Goal: Task Accomplishment & Management: Manage account settings

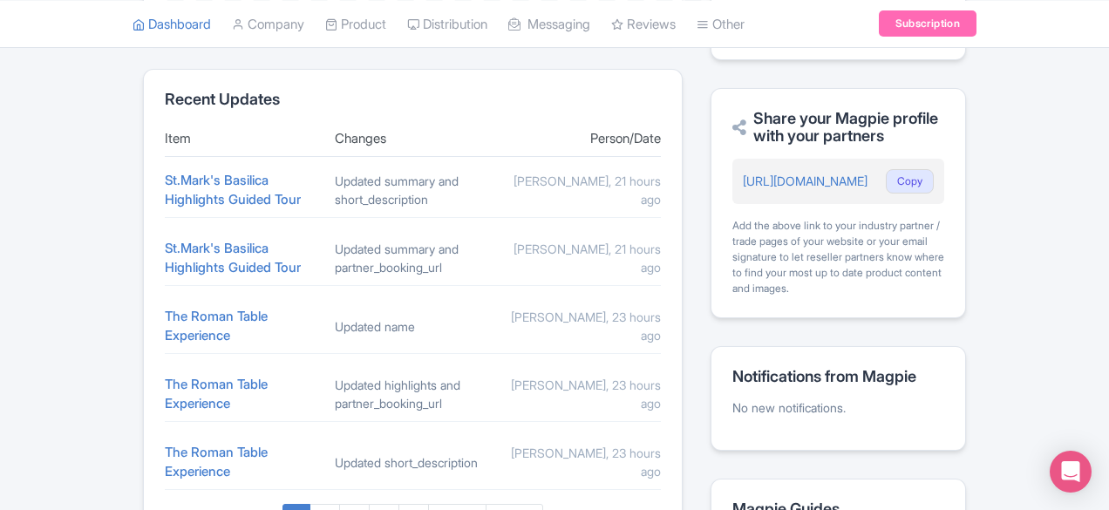
scroll to position [716, 0]
click at [192, 308] on link "The Roman Table Experience" at bounding box center [216, 326] width 103 height 37
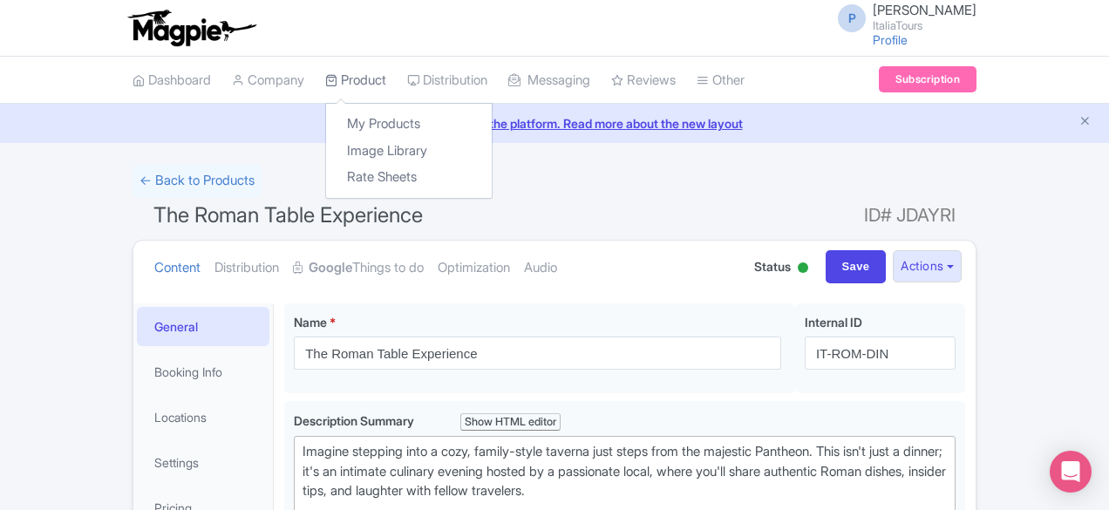
click at [325, 70] on link "Product" at bounding box center [355, 81] width 61 height 48
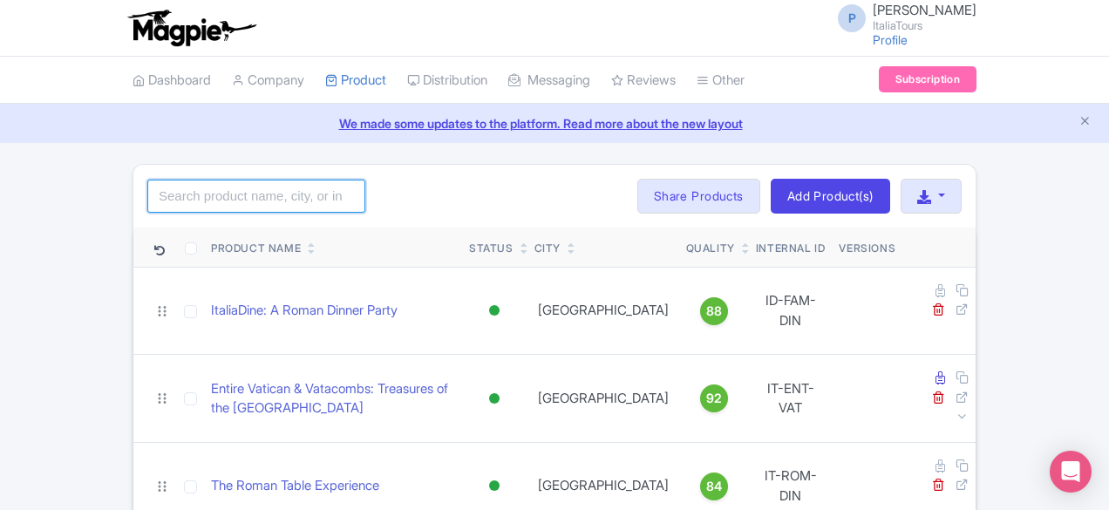
click at [147, 201] on input "search" at bounding box center [256, 196] width 218 height 33
type input "italiadine"
click button "Search" at bounding box center [0, 0] width 0 height 0
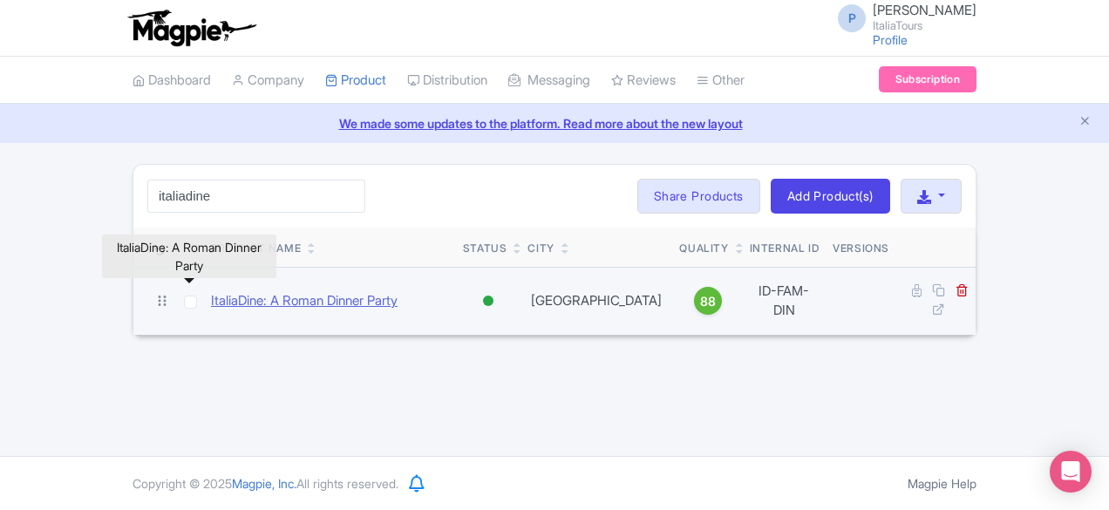
click at [262, 299] on link "ItaliaDine: A Roman Dinner Party" at bounding box center [304, 301] width 187 height 20
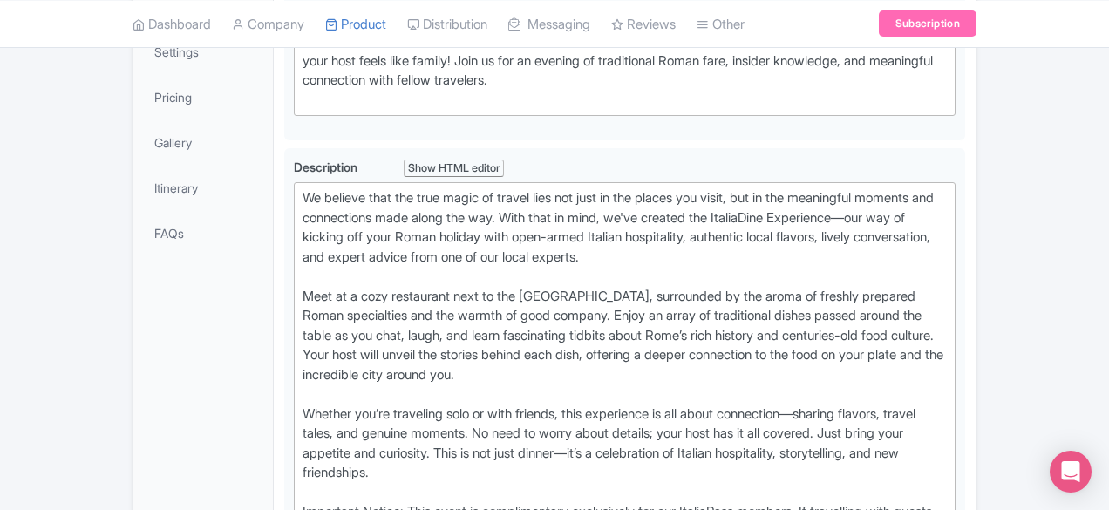
scroll to position [412, 0]
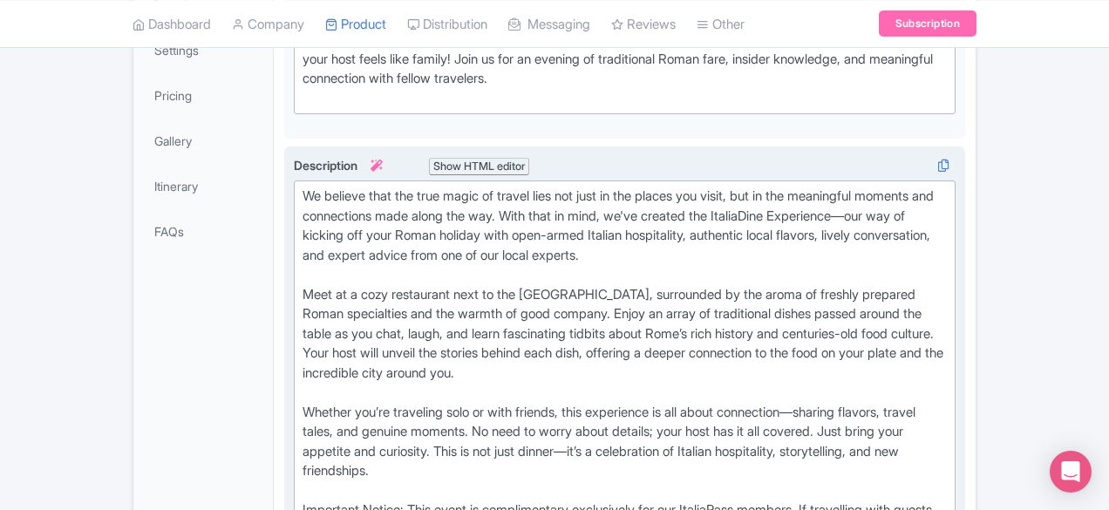
type trix-editor "<lor>Ip dolorsi amet con adip elits do eiusmo temp inc utla et dol magnaa eni a…"
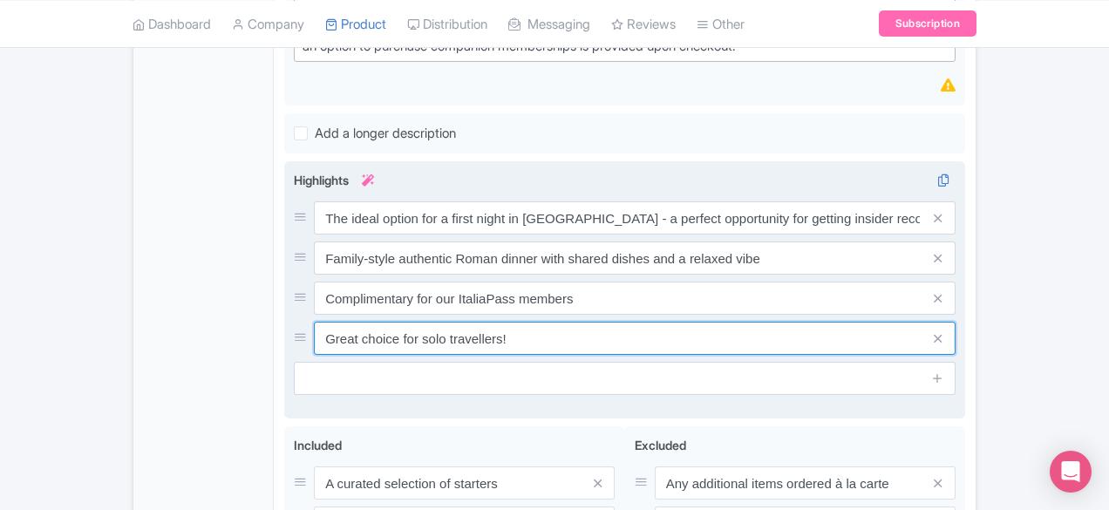
click at [453, 322] on input "Great choice for solo travellers!" at bounding box center [635, 338] width 642 height 33
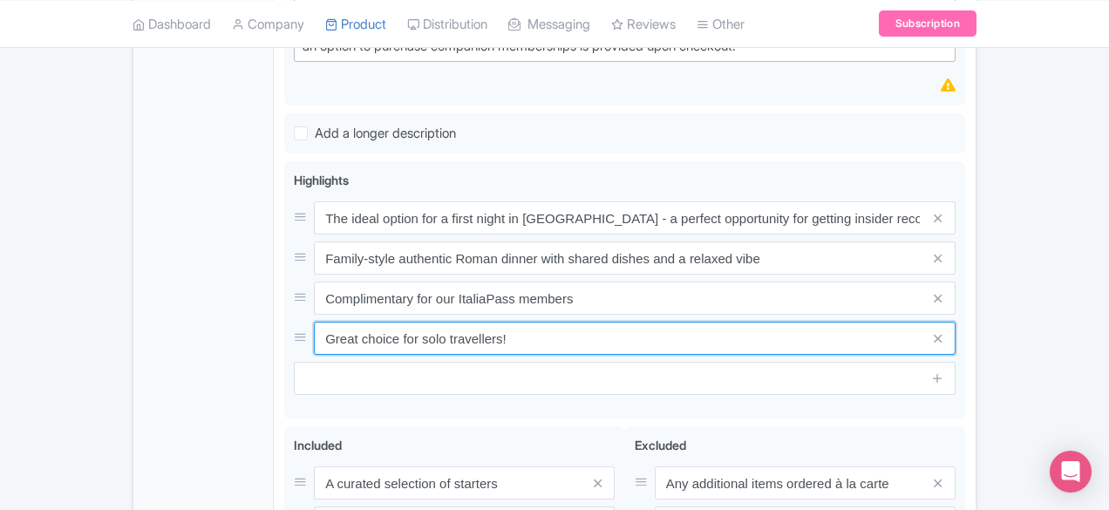
drag, startPoint x: 594, startPoint y: 247, endPoint x: 142, endPoint y: 221, distance: 452.3
click at [142, 221] on div "General Booking Info Locations Settings Pricing Gallery Itinerary FAQs ItaliaDi…" at bounding box center [554, 97] width 842 height 1400
paste input "ers and groups!"
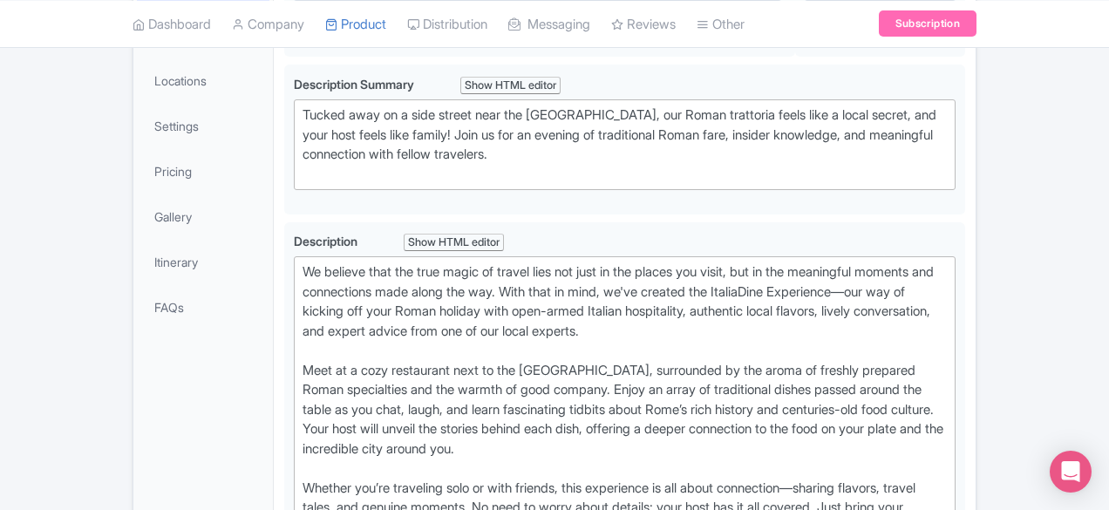
scroll to position [0, 0]
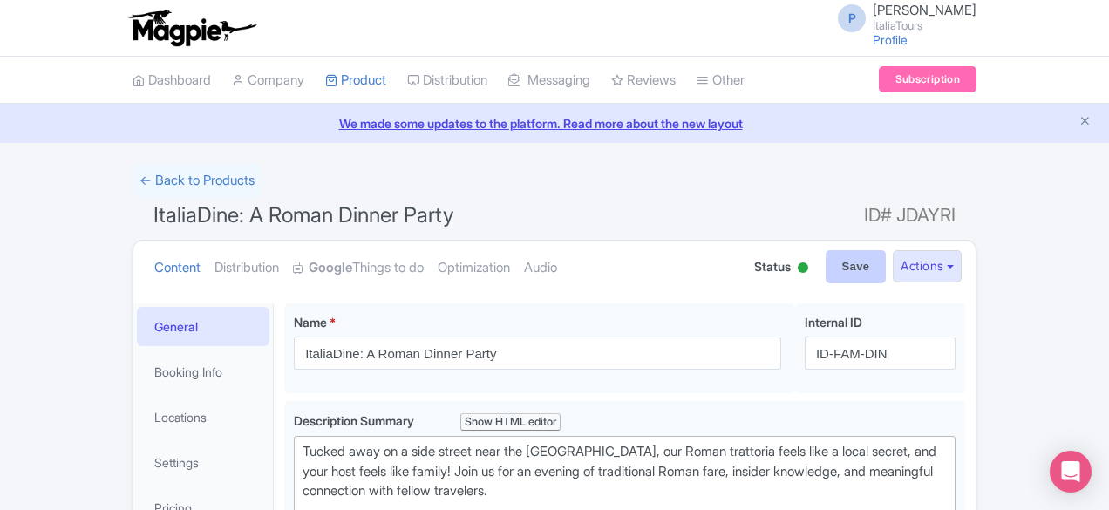
type input "Great choice for solo travelers and groups!"
click at [887, 264] on input "Save" at bounding box center [856, 266] width 61 height 33
type input "Saving..."
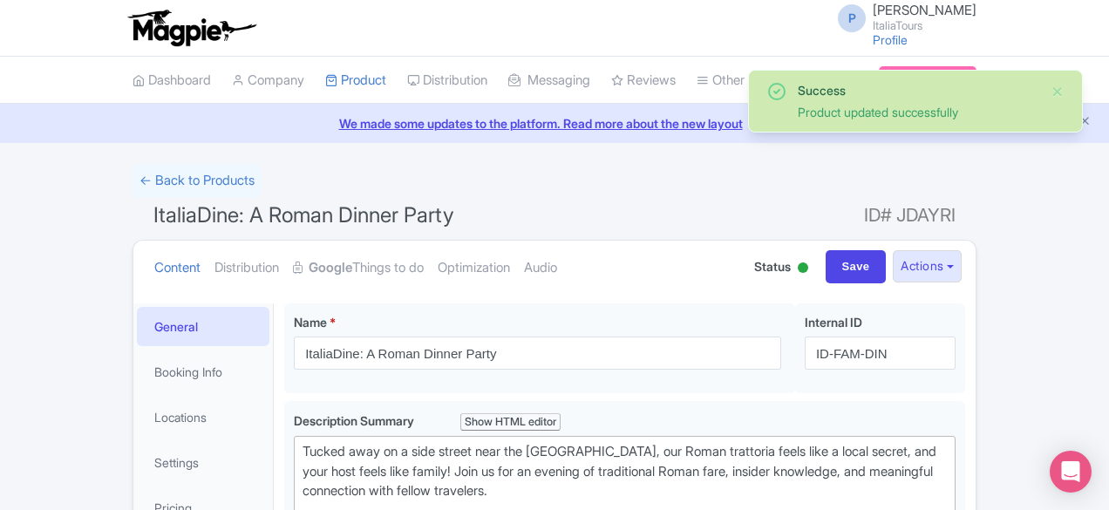
scroll to position [303, 0]
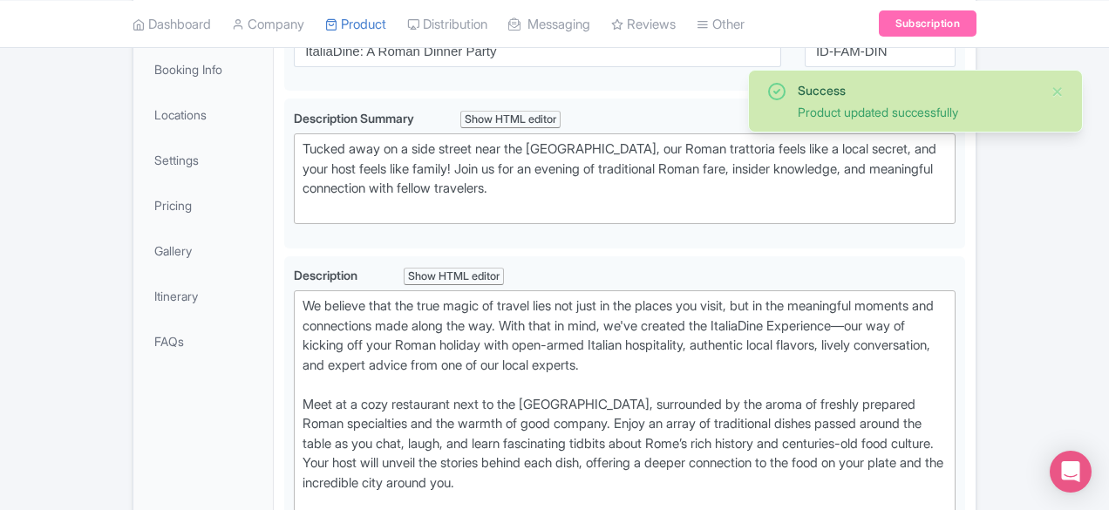
type trix-editor "<lor>Ip dolorsi amet con adip elits do eiusmo temp inc utla et dol magnaa eni a…"
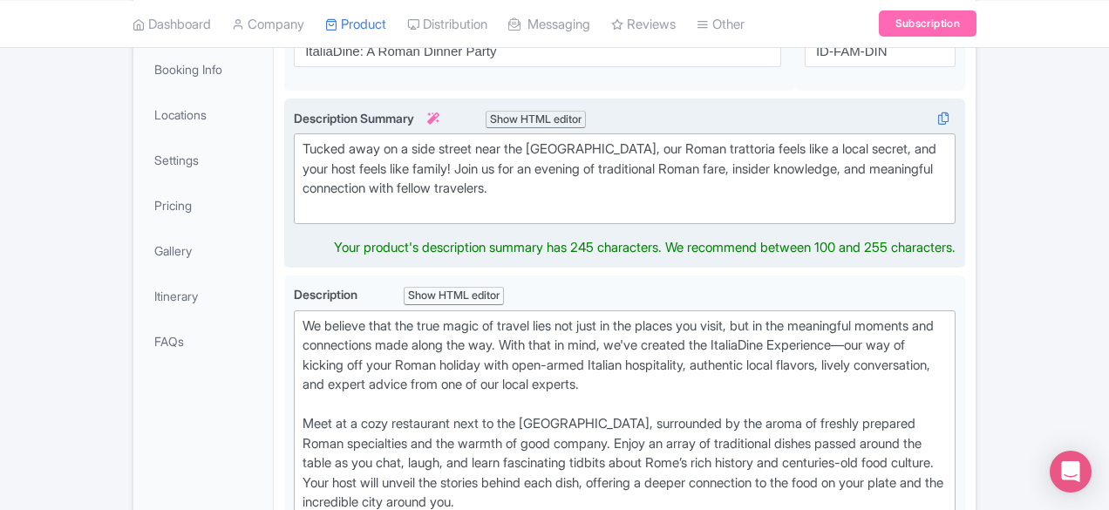
scroll to position [323, 0]
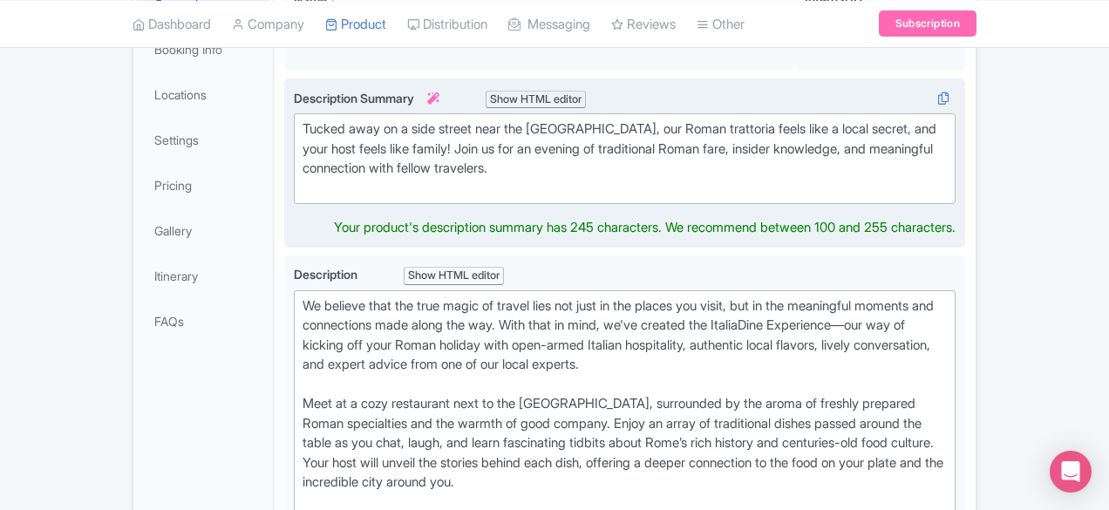
type trix-editor "<div>Tucked away on a side street near the Pantheon, our Roman trattoria feels …"
click at [487, 183] on div "Description Summary i Show HTML editor Bold Italic Strikethrough Link Heading Q…" at bounding box center [625, 163] width 662 height 149
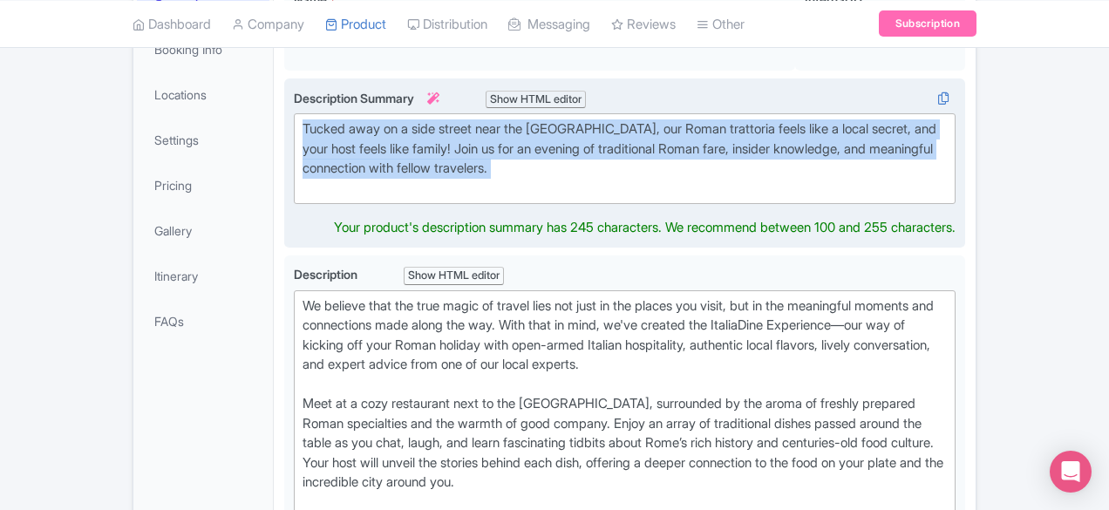
copy div "Tucked away on a side street near the [GEOGRAPHIC_DATA], our Roman trattoria fe…"
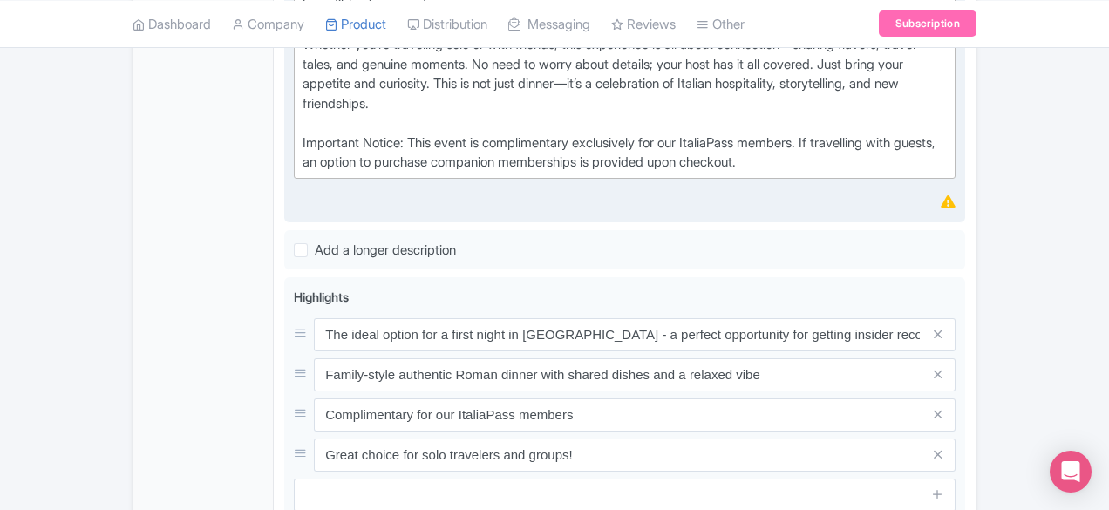
scroll to position [1115, 0]
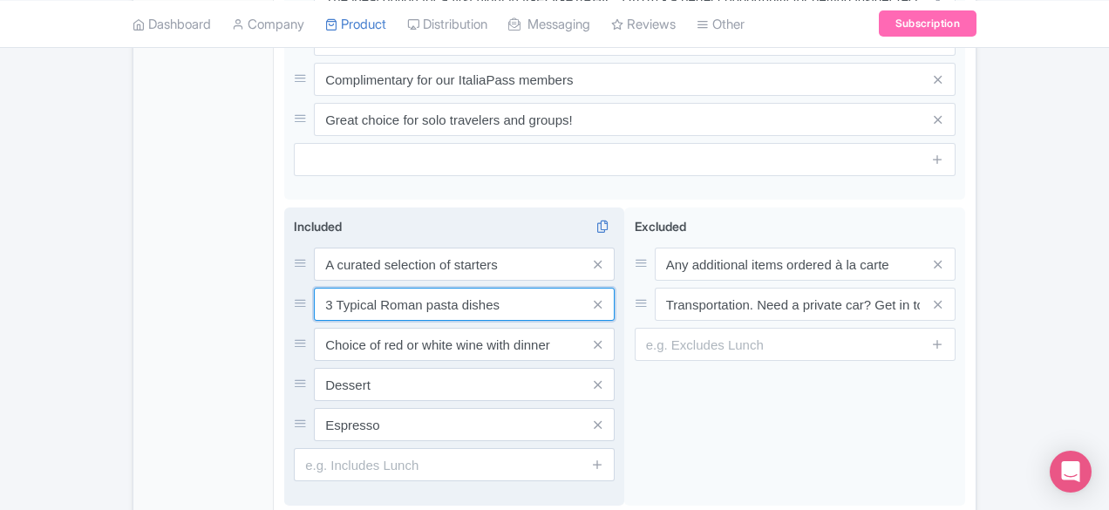
click at [394, 254] on div "A curated selection of starters 3 Typical Roman pasta dishes Choice of red or w…" at bounding box center [454, 345] width 321 height 194
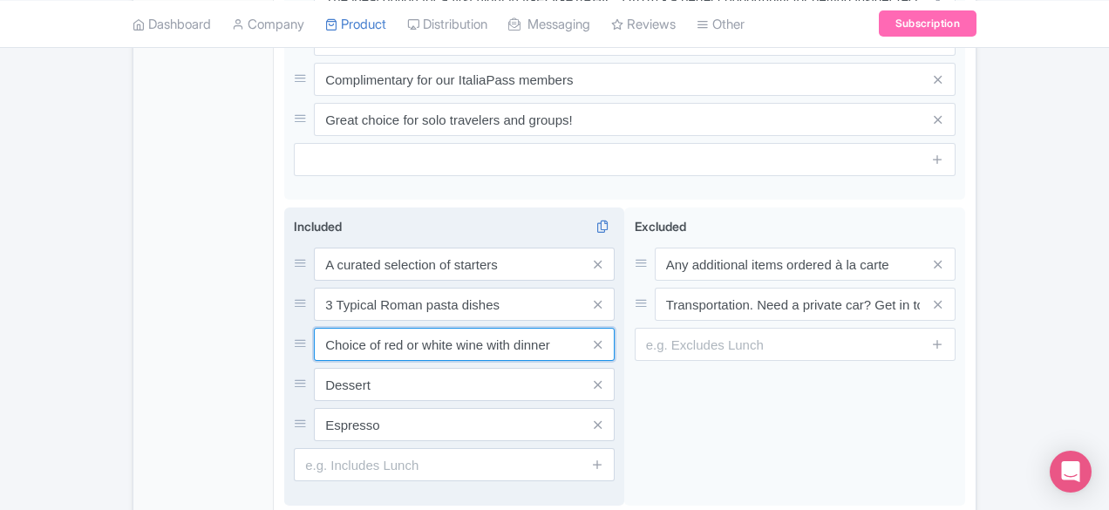
click at [394, 328] on input "Choice of red or white wine with dinner" at bounding box center [464, 344] width 301 height 33
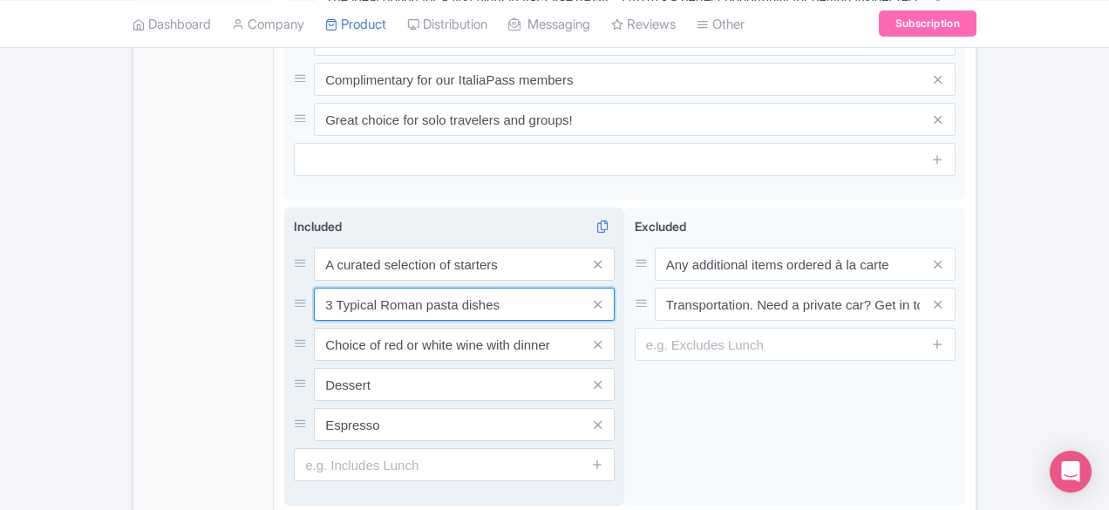
click at [375, 288] on input "3 Typical Roman pasta dishes" at bounding box center [464, 304] width 301 height 33
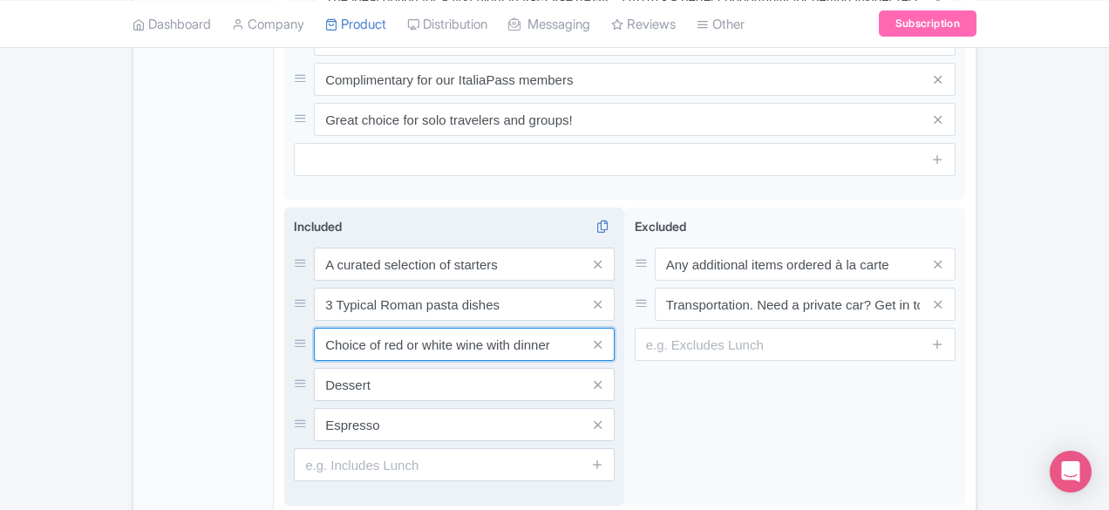
click at [350, 328] on input "Choice of red or white wine with dinner" at bounding box center [464, 344] width 301 height 33
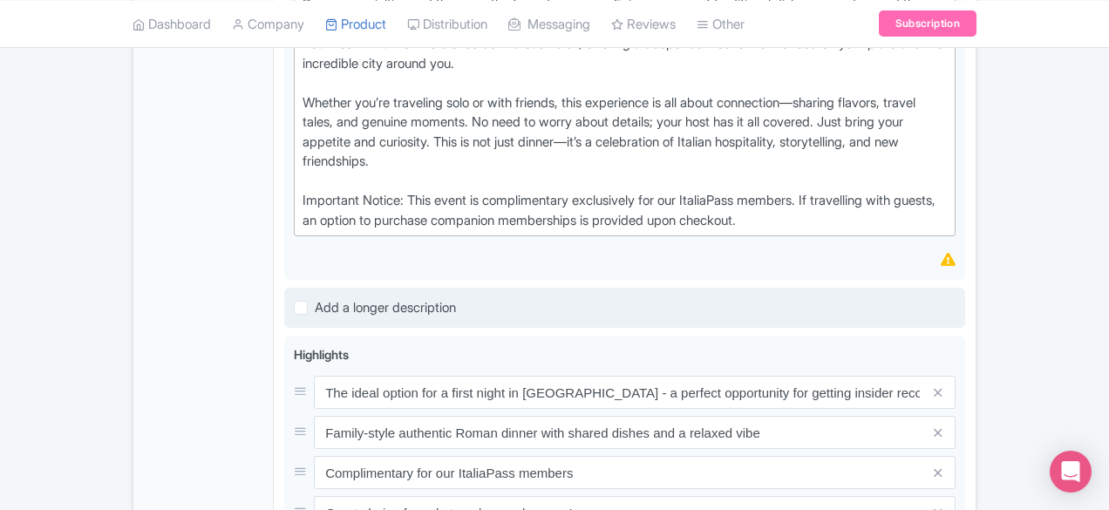
scroll to position [570, 0]
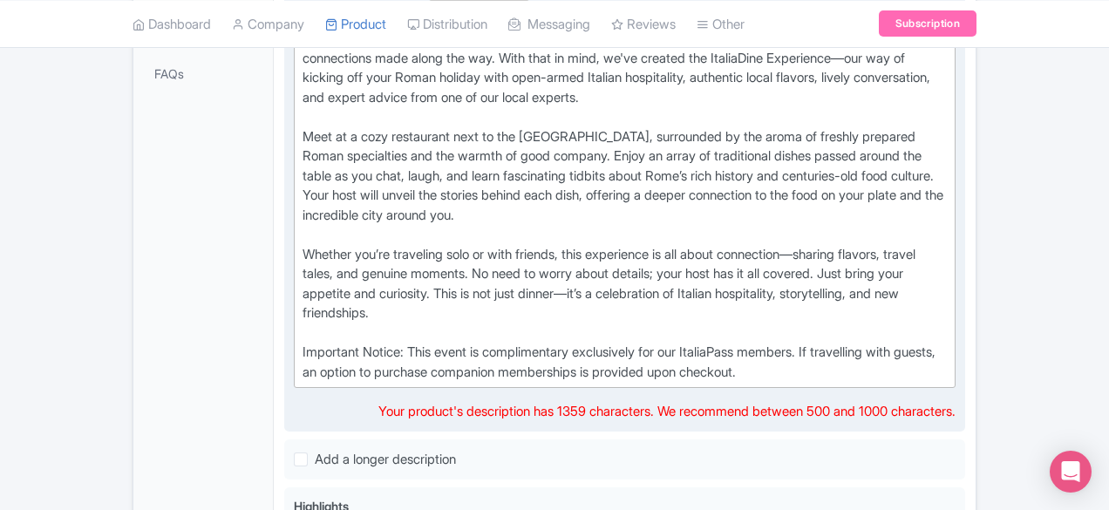
click at [441, 222] on div "We believe that the true magic of travel lies not just in the places you visit,…" at bounding box center [625, 205] width 644 height 353
copy div "We believe that the true magic of travel lies not just in the places you visit,…"
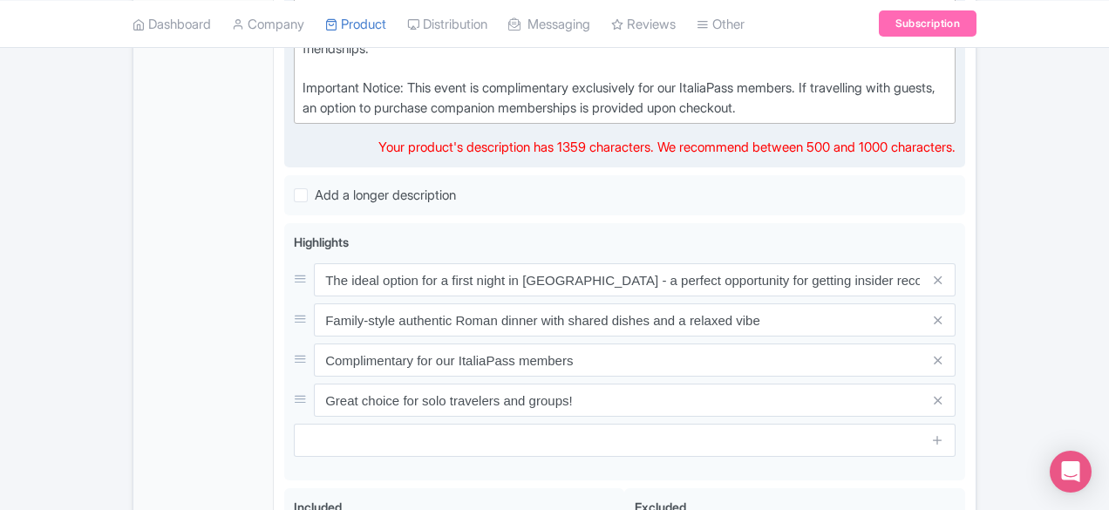
scroll to position [835, 0]
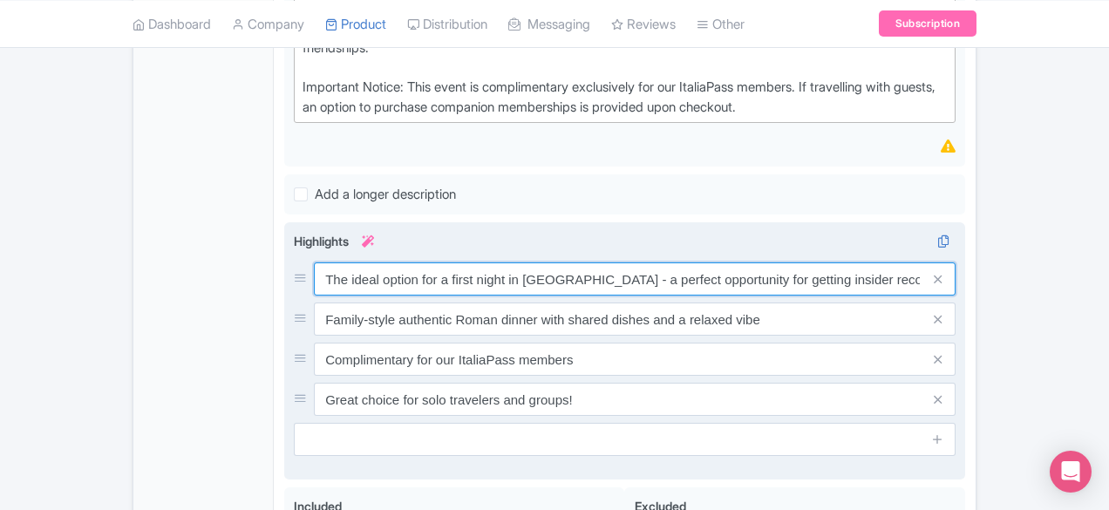
click at [434, 262] on input "The ideal option for a first night in [GEOGRAPHIC_DATA] - a perfect opportunity…" at bounding box center [635, 278] width 642 height 33
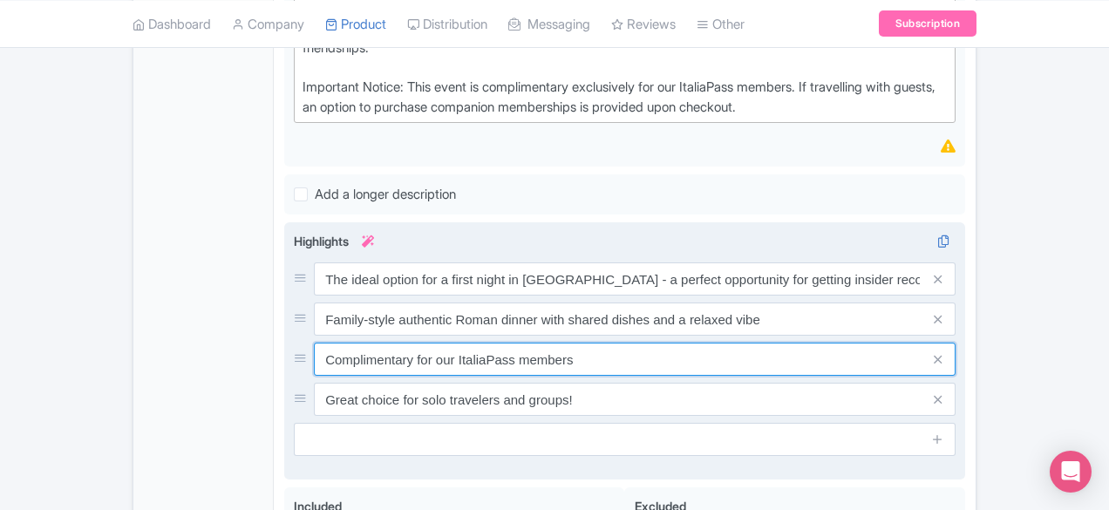
click at [377, 343] on input "Complimentary for our ItaliaPass members" at bounding box center [635, 359] width 642 height 33
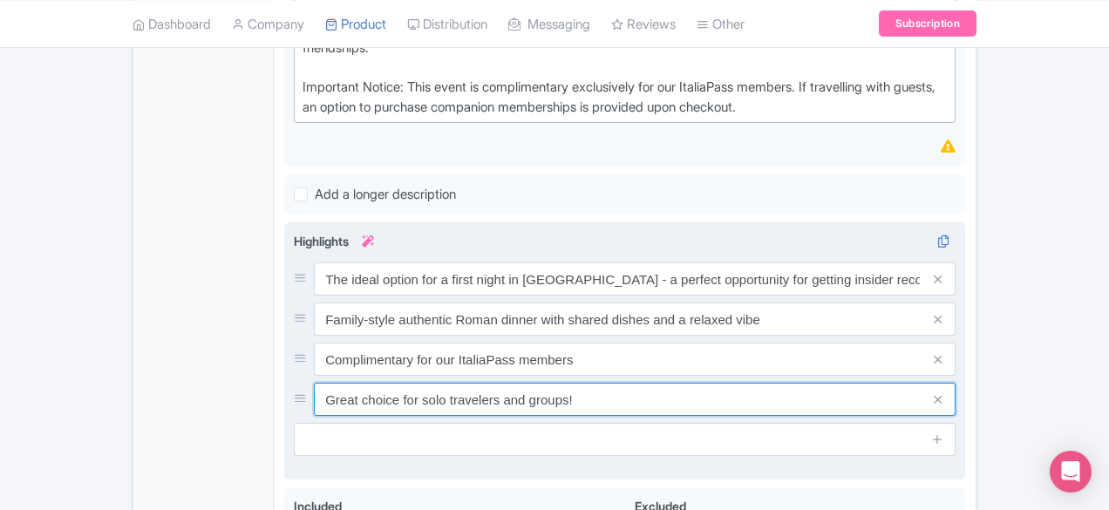
click at [363, 383] on input "Great choice for solo travelers and groups!" at bounding box center [635, 399] width 642 height 33
